Goal: Task Accomplishment & Management: Manage account settings

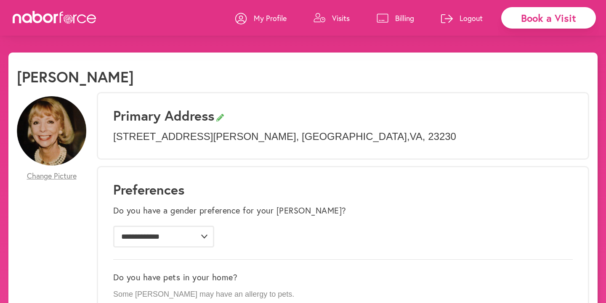
click at [351, 17] on div "My Profile Visits Billing Logout" at bounding box center [363, 18] width 256 height 36
click at [337, 19] on p "Visits" at bounding box center [341, 18] width 18 height 10
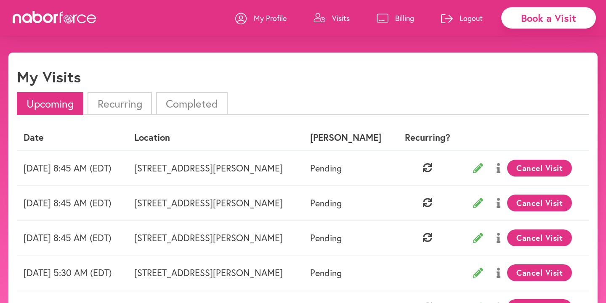
click at [395, 18] on p "Billing" at bounding box center [404, 18] width 19 height 10
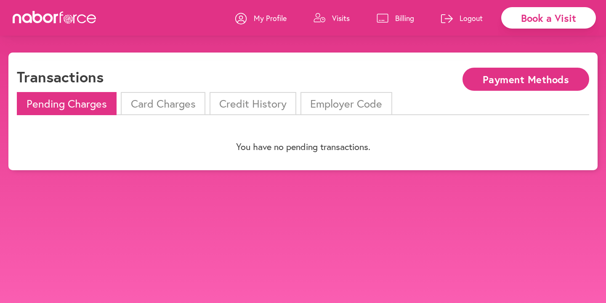
click at [158, 119] on div "Pending Charges Card Charges Credit History Employer Code You have no pending t…" at bounding box center [303, 127] width 572 height 70
click at [158, 101] on li "Card Charges" at bounding box center [163, 103] width 84 height 23
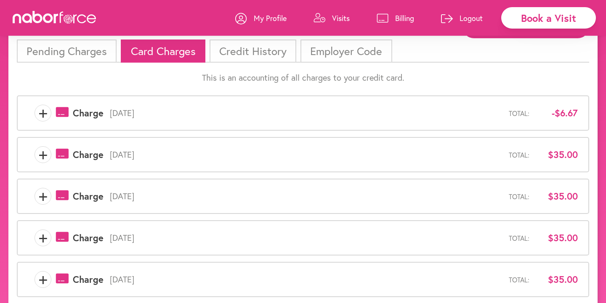
scroll to position [67, 0]
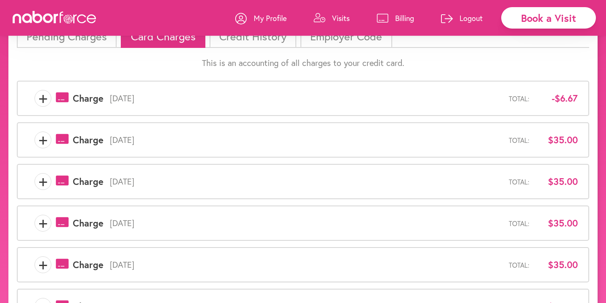
click at [47, 101] on span "+" at bounding box center [43, 98] width 16 height 17
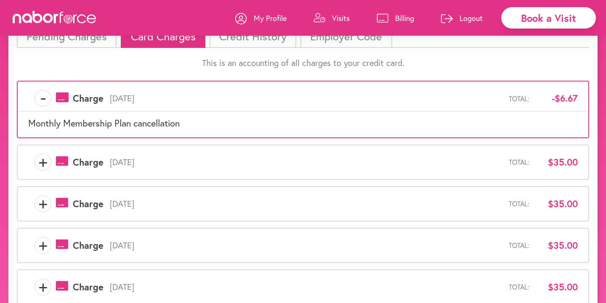
click at [42, 162] on span "+" at bounding box center [43, 162] width 16 height 17
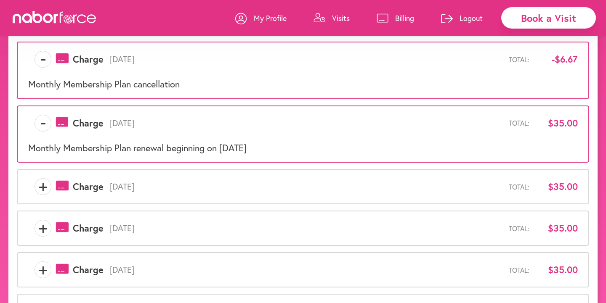
scroll to position [0, 0]
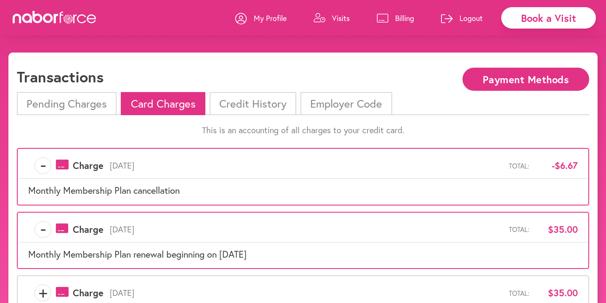
click at [266, 104] on li "Credit History" at bounding box center [253, 103] width 87 height 23
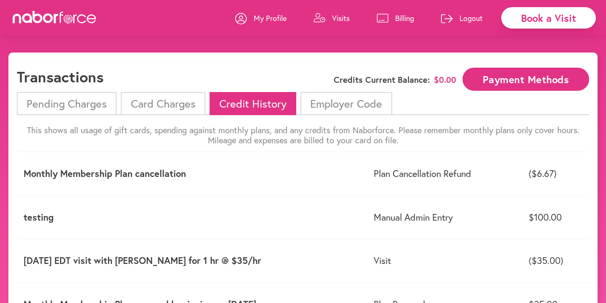
click at [178, 105] on li "Card Charges" at bounding box center [163, 103] width 84 height 23
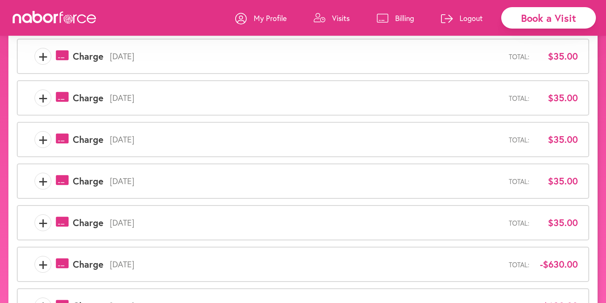
scroll to position [298, 0]
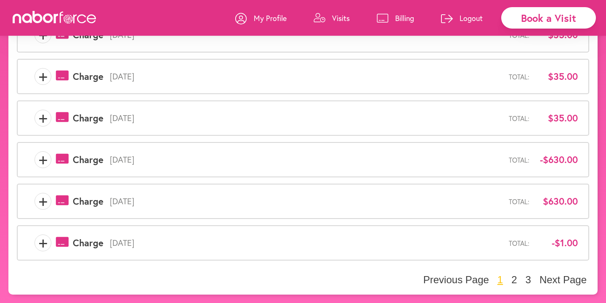
click at [46, 243] on span "+" at bounding box center [43, 243] width 16 height 17
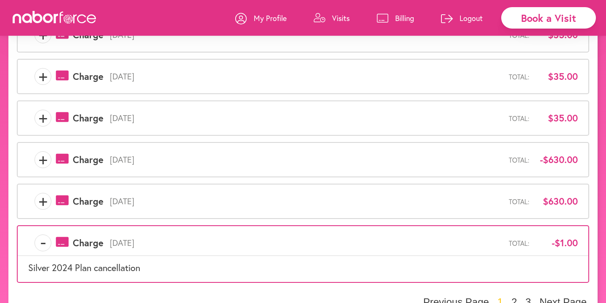
click at [40, 205] on span "+" at bounding box center [43, 201] width 16 height 17
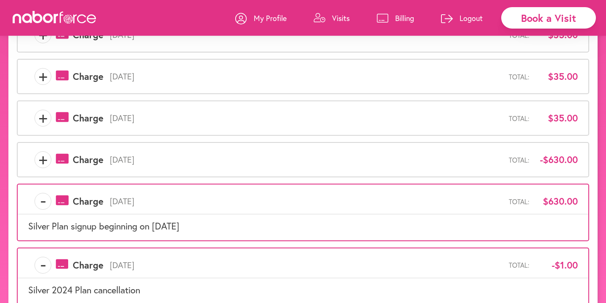
click at [51, 152] on div "+ payments-outline-icon-pink Created with Sketch. Charge November 14th, 2024 To…" at bounding box center [303, 159] width 550 height 17
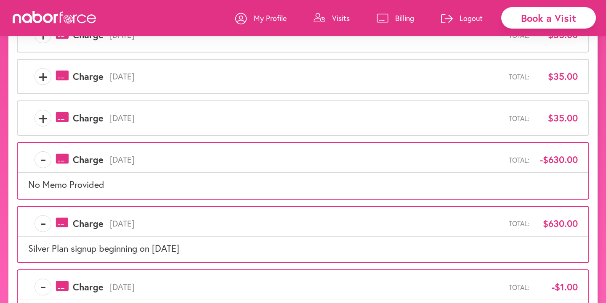
click at [45, 157] on span "-" at bounding box center [43, 159] width 16 height 17
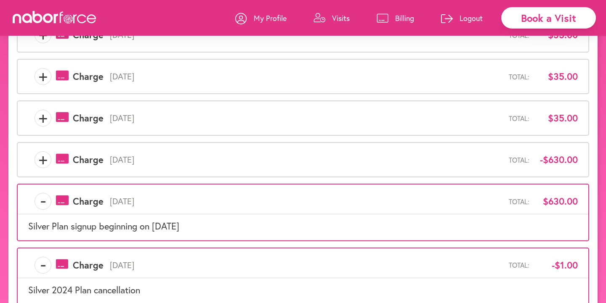
click at [47, 118] on span "+" at bounding box center [43, 118] width 16 height 17
